Goal: Information Seeking & Learning: Learn about a topic

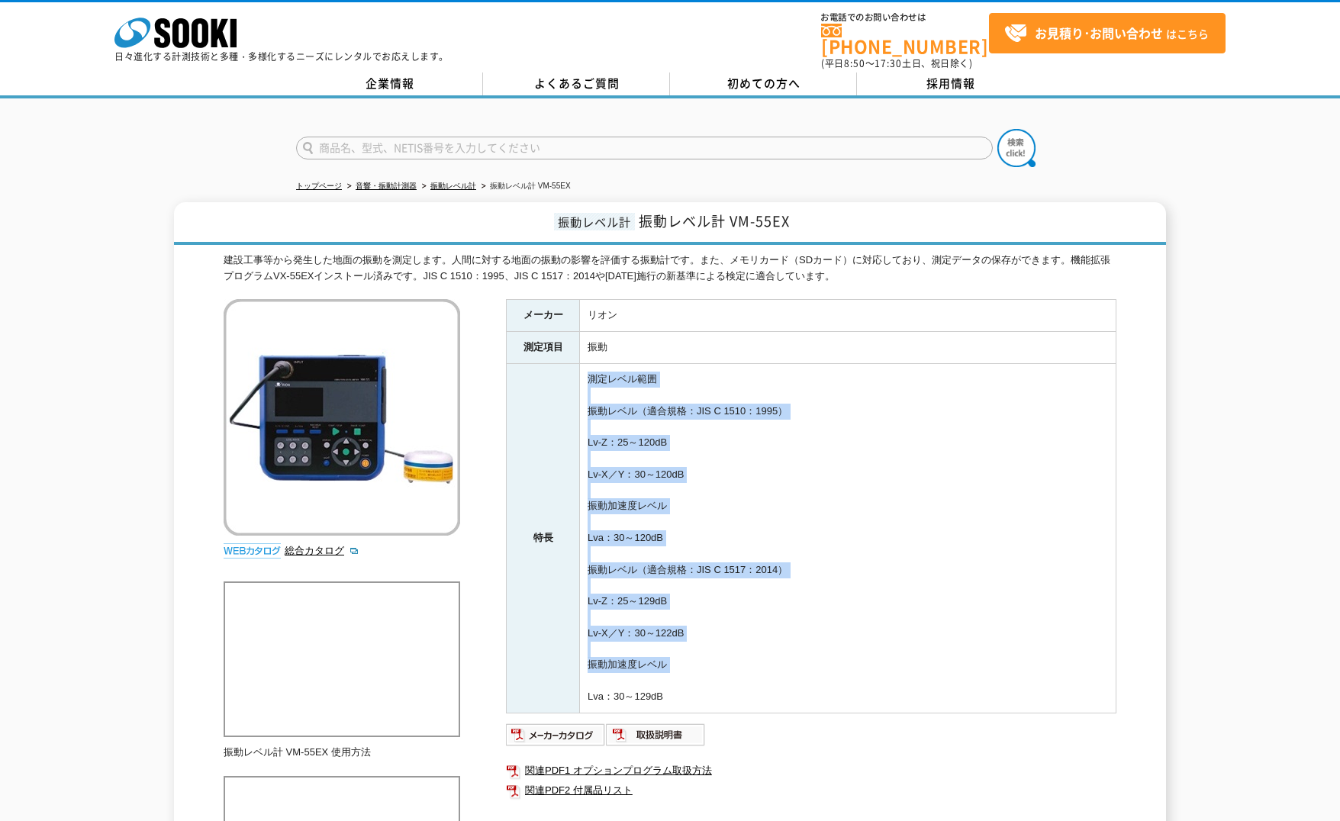
drag, startPoint x: 688, startPoint y: 367, endPoint x: 886, endPoint y: 694, distance: 381.8
click at [886, 694] on td "測定レベル範囲 振動レベル（適合規格：JIS C 1510：1995） Lv-Z：25～120dB Lv-X／Y：30～120dB 振動加速度レベル Lva：…" at bounding box center [848, 539] width 537 height 350
click at [885, 659] on td "測定レベル範囲 振動レベル（適合規格：JIS C 1510：1995） Lv-Z：25～120dB Lv-X／Y：30～120dB 振動加速度レベル Lva：…" at bounding box center [848, 539] width 537 height 350
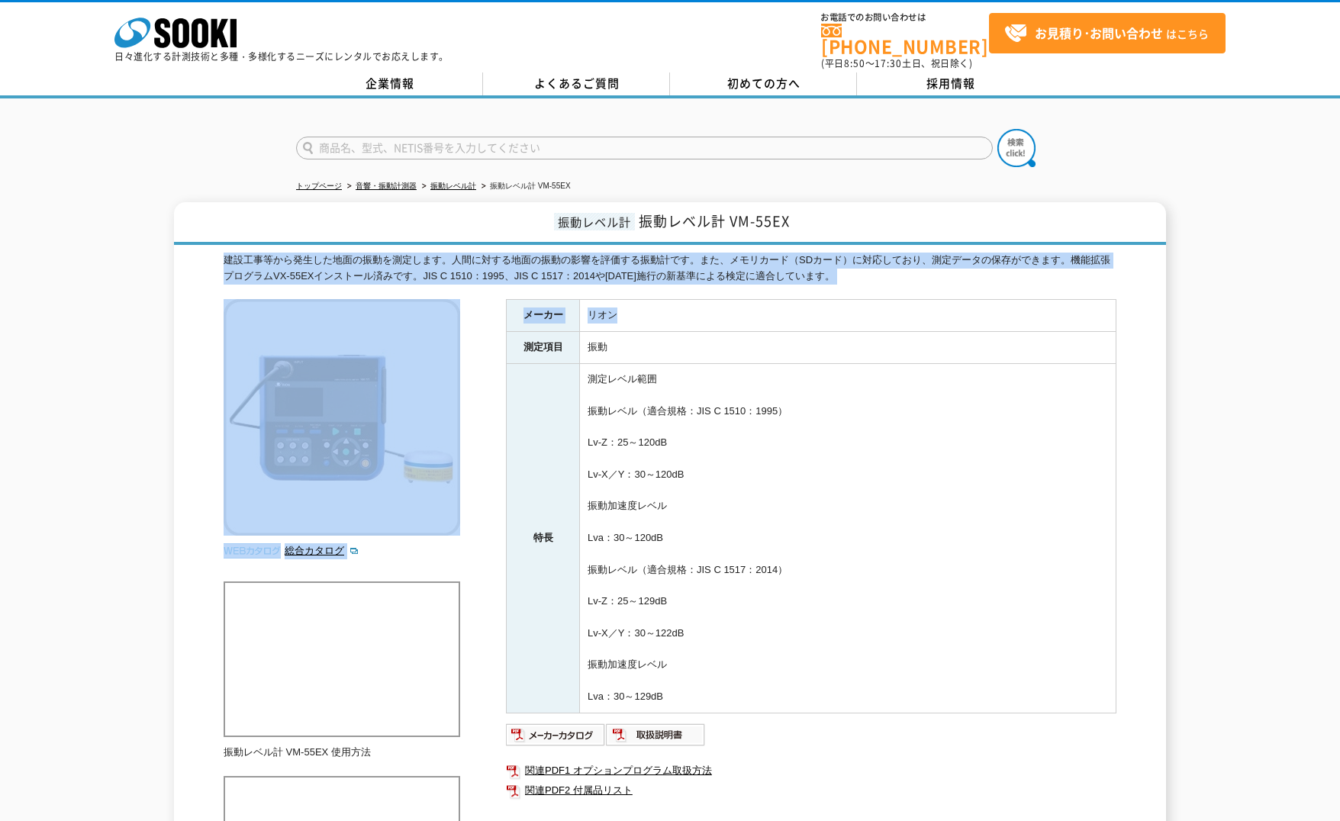
drag, startPoint x: 210, startPoint y: 242, endPoint x: 877, endPoint y: 315, distance: 671.0
click at [836, 306] on div "振動レベル計 振動レベル計 VM-55EX 建設工事等から発生した地面の振動を測定します。人間に対する地面の振動の影響を評価する振動計です。また、メモリカード…" at bounding box center [670, 578] width 992 height 752
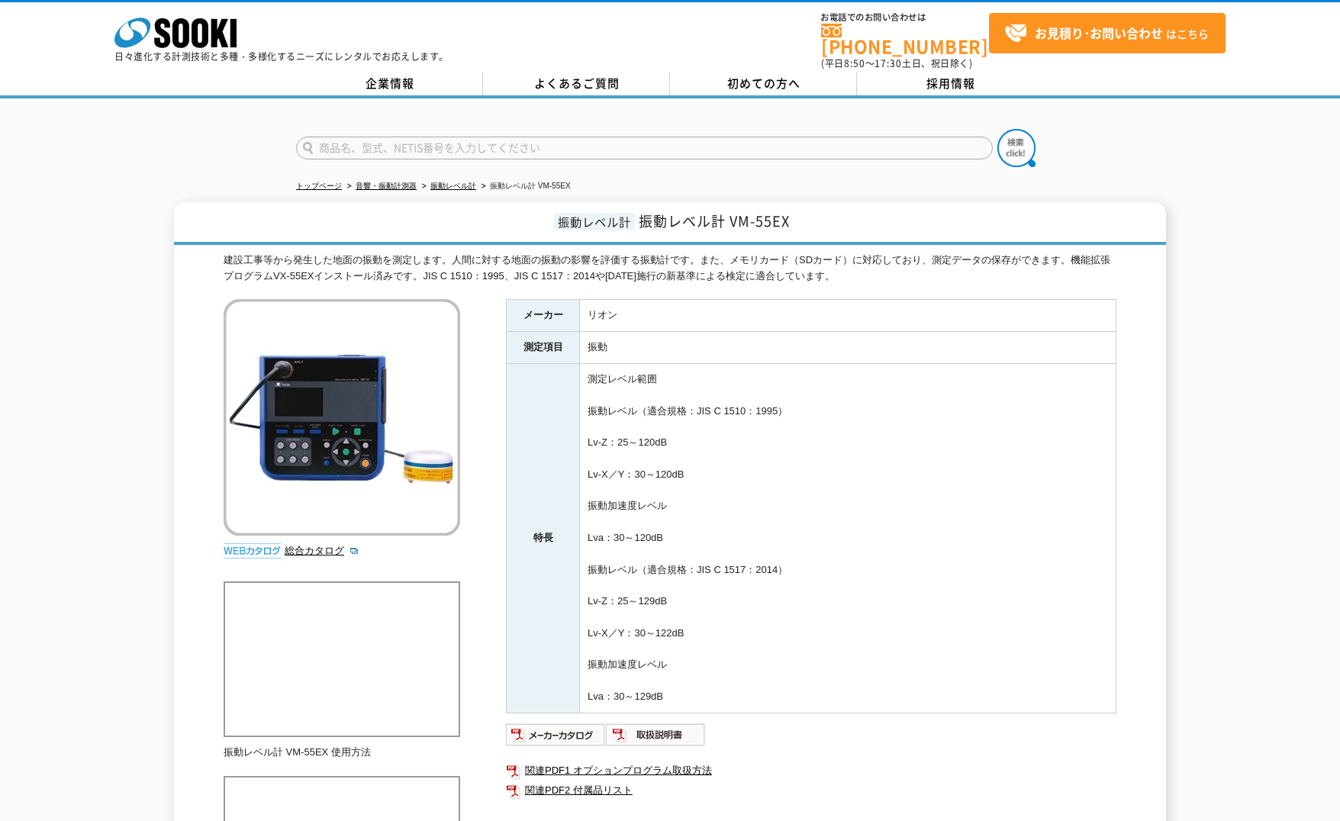
click at [952, 404] on td "測定レベル範囲 振動レベル（適合規格：JIS C 1510：1995） Lv-Z：25～120dB Lv-X／Y：30～120dB 振動加速度レベル Lva：…" at bounding box center [848, 539] width 537 height 350
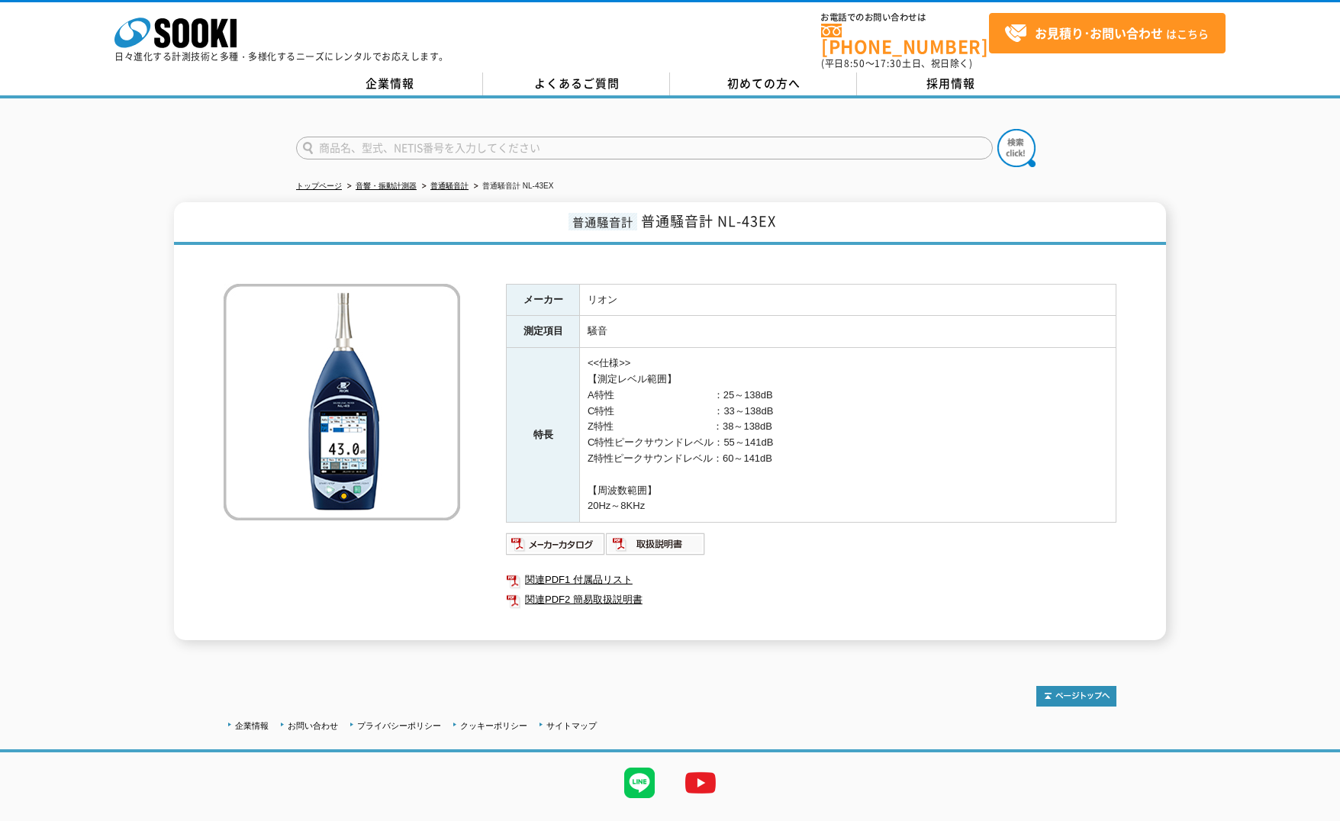
click at [1142, 119] on div at bounding box center [670, 134] width 1340 height 73
